Goal: Check status: Check status

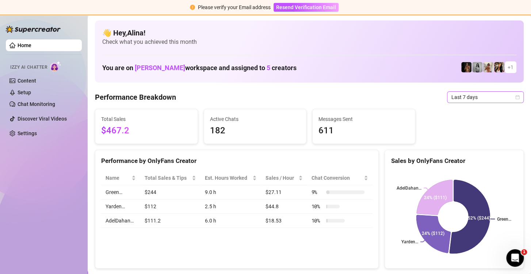
click at [468, 101] on span "Last 7 days" at bounding box center [485, 97] width 68 height 11
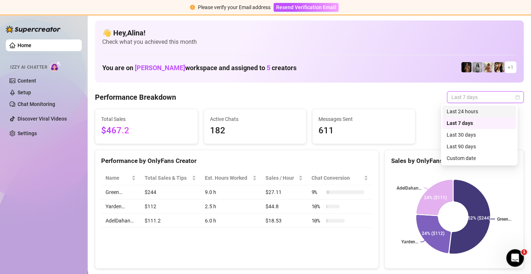
click at [467, 110] on div "Last 24 hours" at bounding box center [478, 111] width 65 height 8
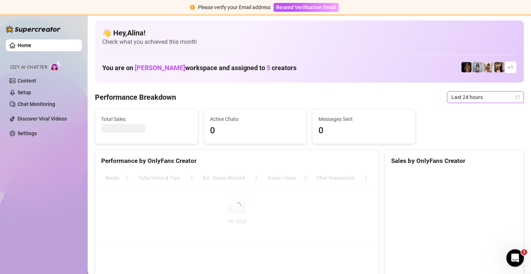
click at [470, 99] on span "Last 24 hours" at bounding box center [485, 97] width 68 height 11
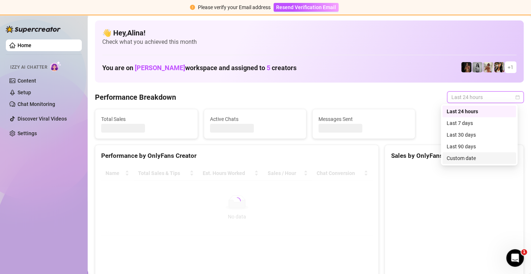
click at [469, 159] on div "Custom date" at bounding box center [478, 158] width 65 height 8
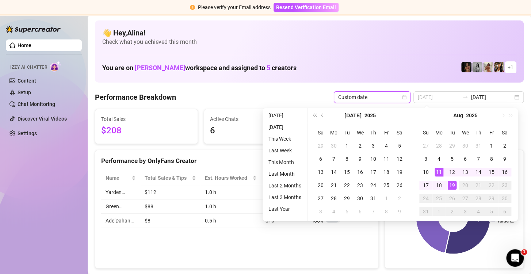
type input "[DATE]"
click at [451, 184] on div "19" at bounding box center [451, 185] width 9 height 9
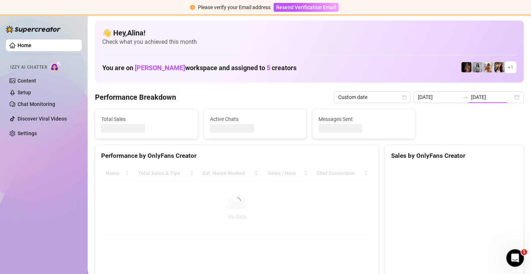
type input "[DATE]"
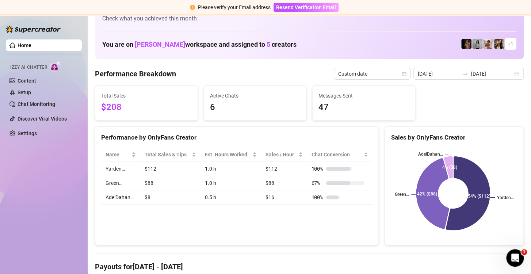
scroll to position [36, 0]
